Goal: Register for event/course

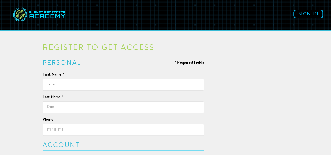
click at [145, 89] on input "text" at bounding box center [123, 85] width 161 height 12
type input "[PERSON_NAME]"
type input "Forin"
click at [133, 129] on input "Phone" at bounding box center [123, 130] width 161 height 12
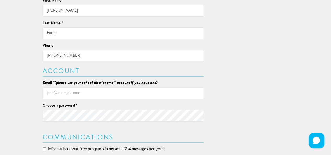
scroll to position [75, 0]
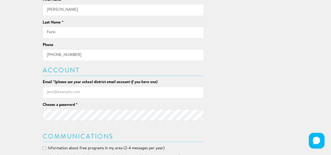
type input "403-703-7930"
click at [132, 95] on input "Email * (please use your school district email account if you have one)" at bounding box center [123, 93] width 161 height 12
type input "kaforin@cbe.ab.ca"
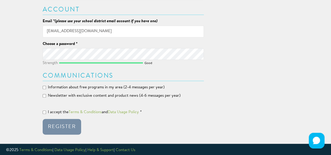
scroll to position [138, 0]
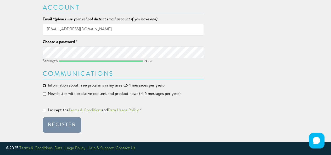
click at [43, 86] on input "Information about free programs in my area (2-4 messages per year)" at bounding box center [44, 85] width 3 height 3
checkbox input "true"
click at [43, 96] on label "Newsletter with exclusive content and product news (4-6 messages per year)" at bounding box center [112, 93] width 138 height 5
click at [43, 96] on input "Newsletter with exclusive content and product news (4-6 messages per year)" at bounding box center [44, 93] width 3 height 3
checkbox input "true"
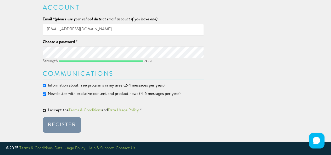
click at [43, 111] on input "I accept the Terms & Conditions and Data Usage Policy *" at bounding box center [44, 110] width 3 height 3
checkbox input "true"
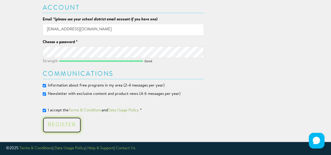
click at [58, 124] on div "Register" at bounding box center [62, 124] width 28 height 5
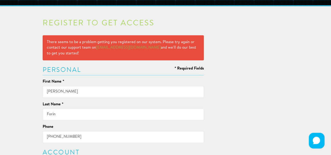
scroll to position [0, 0]
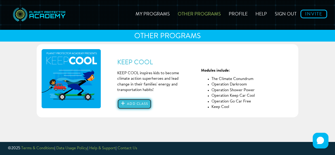
click at [138, 103] on button "Add class" at bounding box center [134, 104] width 34 height 10
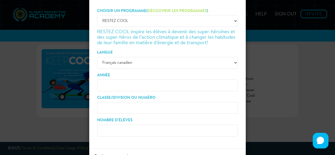
scroll to position [31, 0]
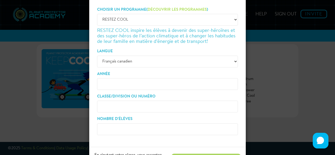
click at [219, 84] on input "Année" at bounding box center [167, 84] width 141 height 12
type input "4"
click at [217, 107] on input "Classe/Division ou numéro" at bounding box center [167, 107] width 141 height 12
type input "11"
click at [212, 129] on input "Nombre d'élèves" at bounding box center [167, 129] width 141 height 12
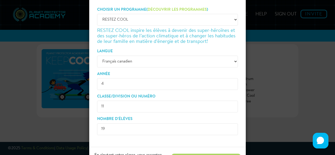
scroll to position [63, 0]
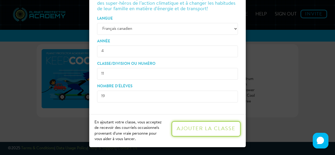
type input "19"
click at [209, 133] on button "Ajouter la classe" at bounding box center [205, 129] width 69 height 16
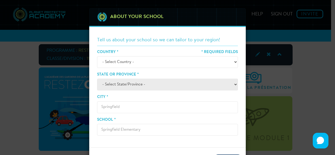
click at [219, 66] on select "- Select Country - [GEOGRAPHIC_DATA] [GEOGRAPHIC_DATA] ────────── [GEOGRAPHIC_D…" at bounding box center [167, 62] width 141 height 12
select select "[GEOGRAPHIC_DATA]"
click at [97, 56] on select "- Select Country - [GEOGRAPHIC_DATA] [GEOGRAPHIC_DATA] ────────── [GEOGRAPHIC_D…" at bounding box center [167, 62] width 141 height 12
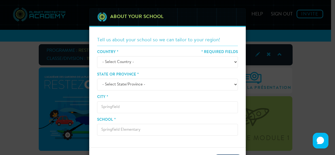
click at [218, 83] on select "- Select State/Province - [GEOGRAPHIC_DATA] [GEOGRAPHIC_DATA] [GEOGRAPHIC_DATA]…" at bounding box center [167, 85] width 141 height 12
select select "AB"
click at [97, 79] on select "- Select State/Province - [GEOGRAPHIC_DATA] [GEOGRAPHIC_DATA] [GEOGRAPHIC_DATA]…" at bounding box center [167, 85] width 141 height 12
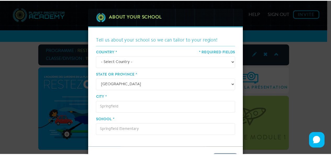
scroll to position [29, 0]
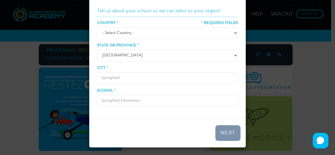
click at [204, 76] on input "City *" at bounding box center [167, 78] width 141 height 12
type input "[GEOGRAPHIC_DATA]"
click at [212, 103] on input "School *" at bounding box center [167, 101] width 141 height 12
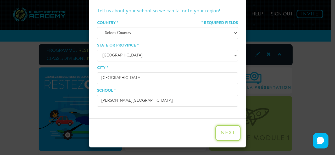
type input "[PERSON_NAME][GEOGRAPHIC_DATA]"
click at [221, 133] on button "Next" at bounding box center [227, 133] width 25 height 16
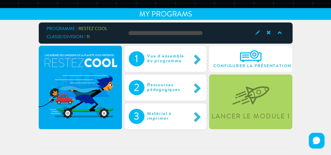
scroll to position [18, 0]
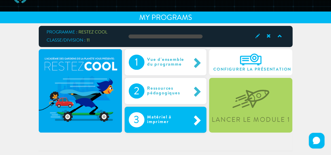
click at [192, 122] on span at bounding box center [197, 120] width 12 height 11
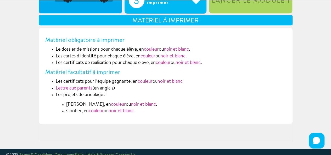
scroll to position [139, 0]
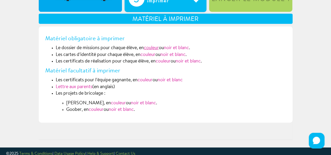
click at [152, 47] on link "couleur" at bounding box center [151, 48] width 15 height 5
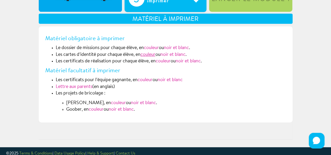
click at [154, 55] on link "couleur" at bounding box center [147, 55] width 15 height 5
click at [165, 61] on link "couleur" at bounding box center [163, 61] width 15 height 5
click at [145, 80] on link "couleur" at bounding box center [145, 80] width 15 height 5
click at [89, 86] on link "Lettre aux parents" at bounding box center [74, 87] width 37 height 5
click at [111, 102] on link "couleur" at bounding box center [118, 103] width 15 height 5
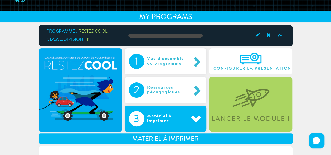
scroll to position [20, 0]
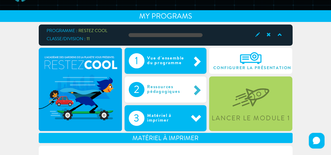
click at [171, 61] on div "Vue d'ensemble du programme" at bounding box center [167, 60] width 47 height 15
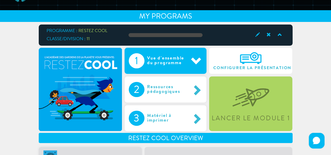
click at [164, 62] on div "Vue d'ensemble du programme" at bounding box center [167, 60] width 47 height 15
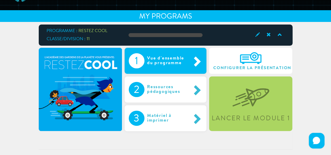
click at [164, 62] on div "Vue d'ensemble du programme" at bounding box center [167, 60] width 47 height 15
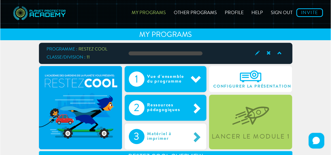
scroll to position [0, 0]
